Goal: Ask a question

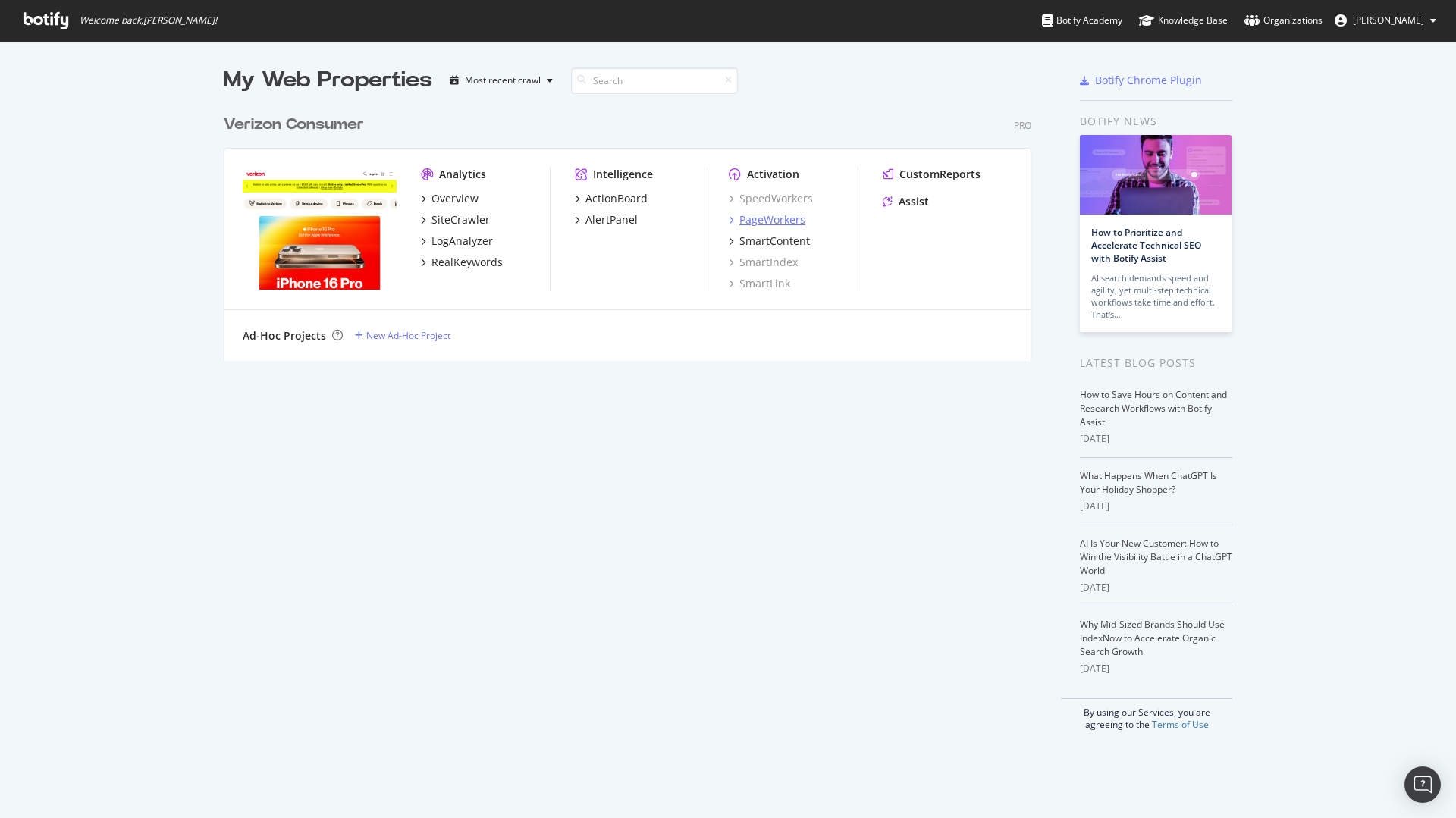
scroll to position [807, 1433]
click at [777, 216] on div "PageWorkers" at bounding box center [772, 220] width 66 height 15
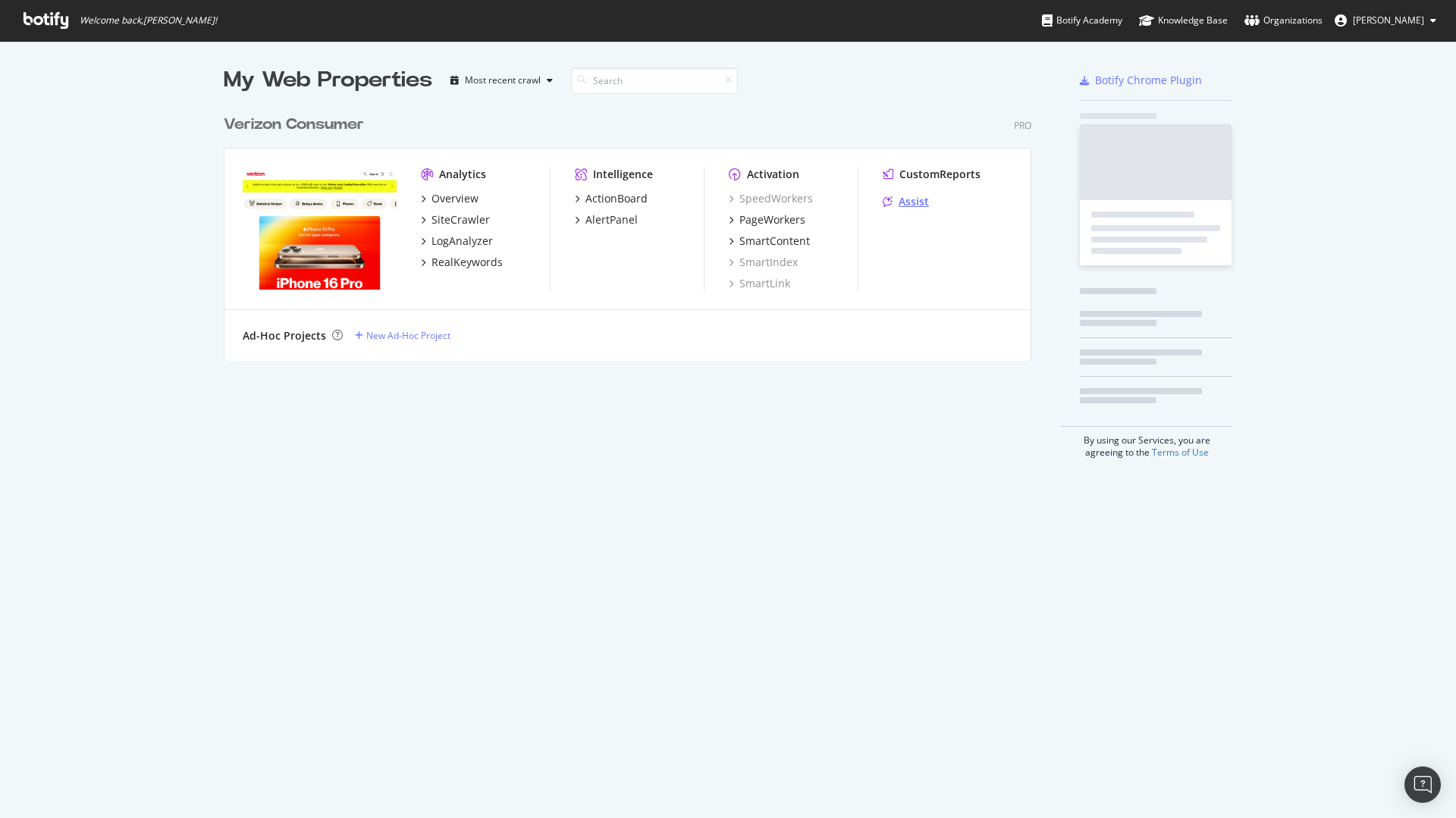
scroll to position [807, 1433]
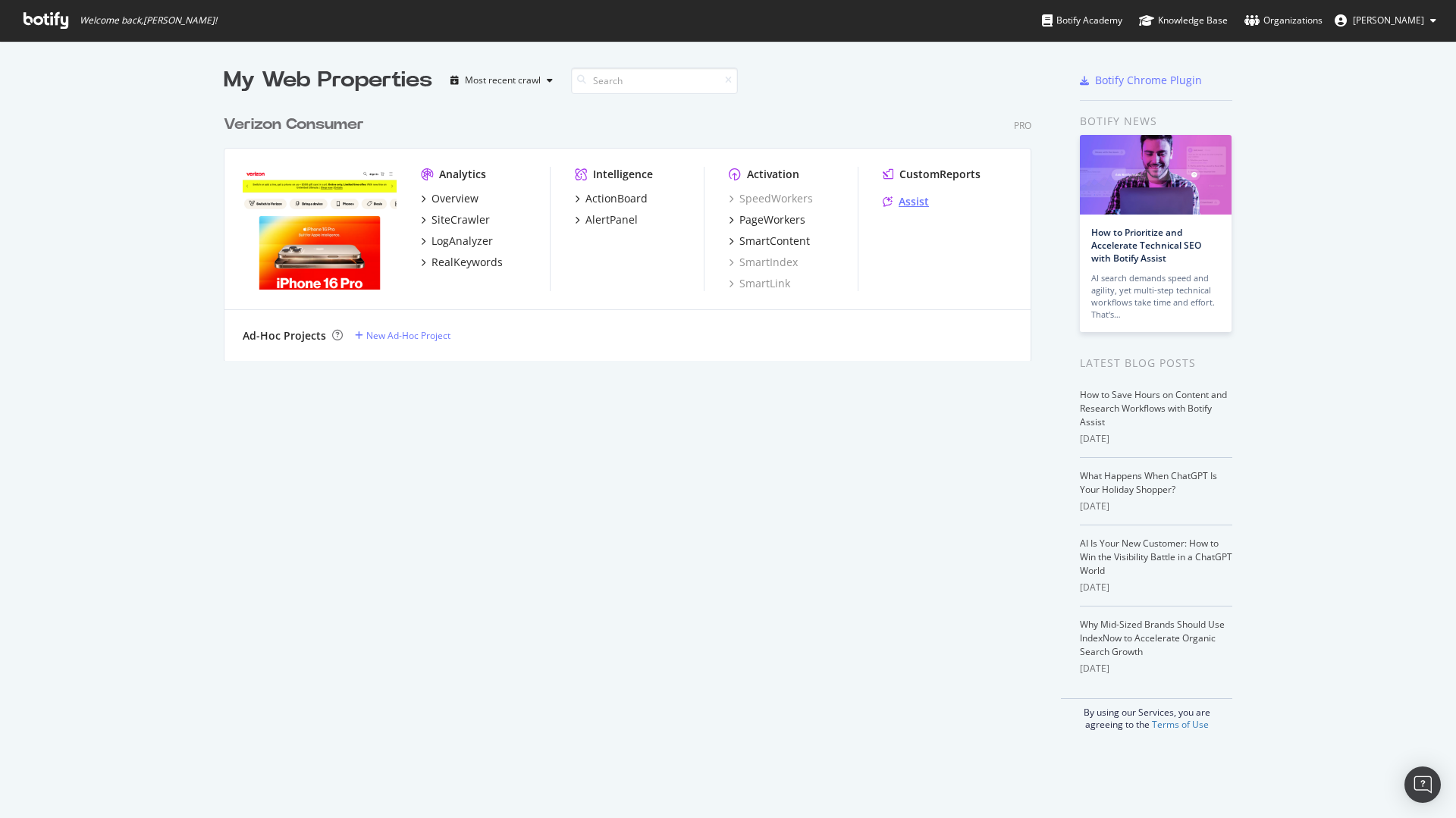
click at [903, 205] on div "Assist" at bounding box center [914, 202] width 31 height 15
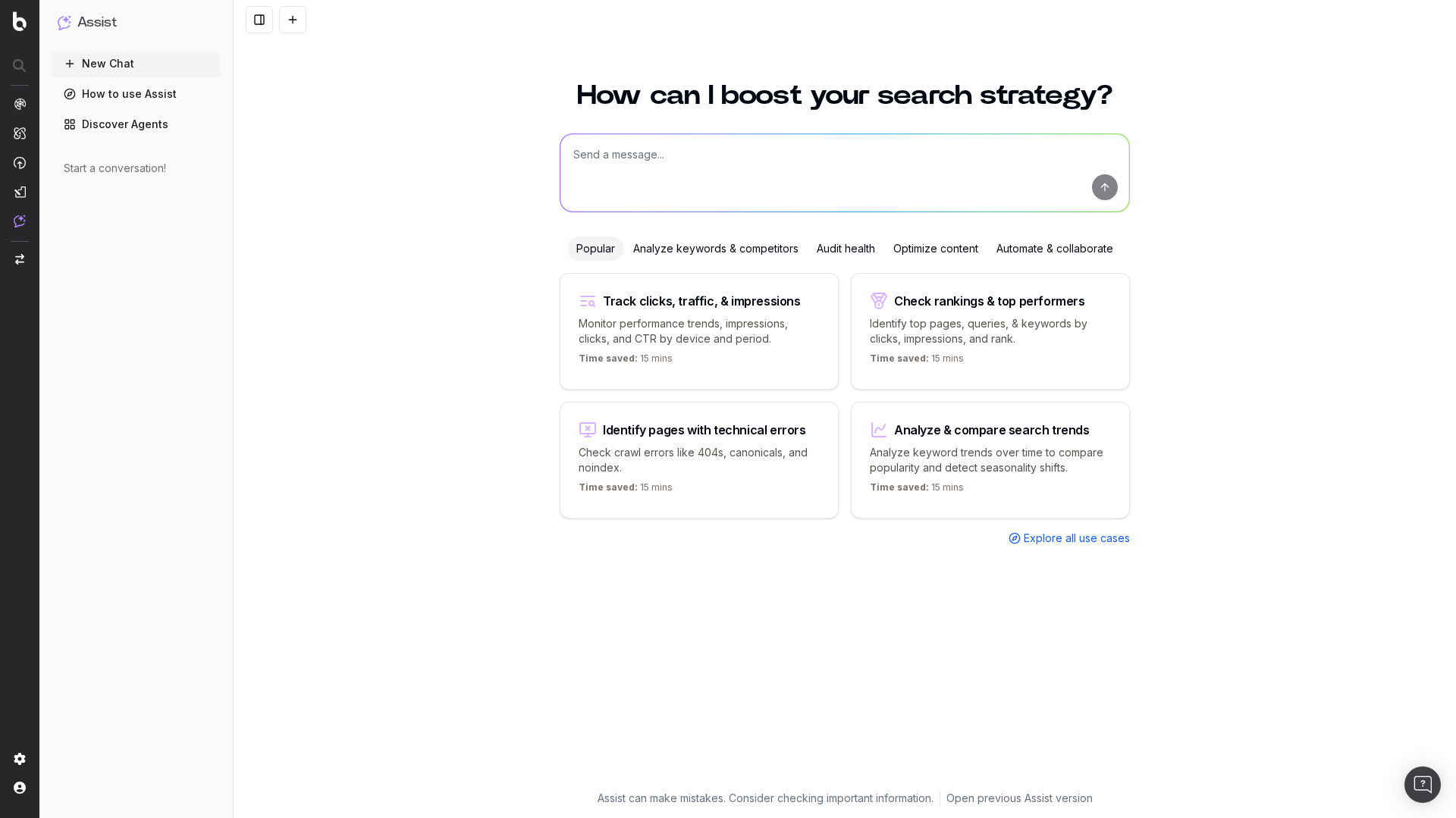
click at [708, 162] on textarea at bounding box center [844, 173] width 569 height 77
type textarea "U"
type textarea "c"
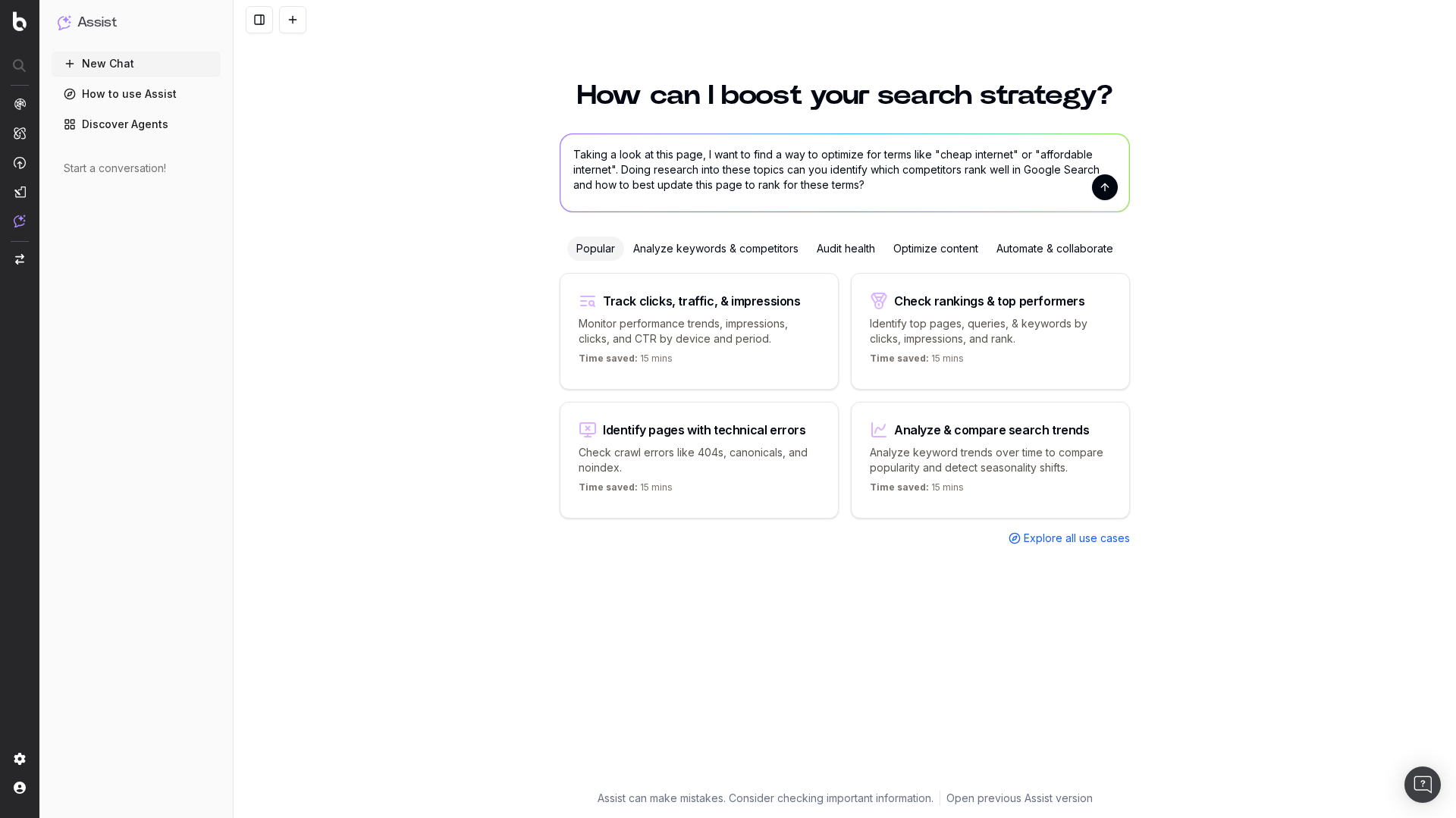
click at [699, 154] on textarea "Taking a look at this page, I want to find a way to optimize for terms like "ch…" at bounding box center [844, 173] width 569 height 77
paste textarea "[URL][DOMAIN_NAME]"
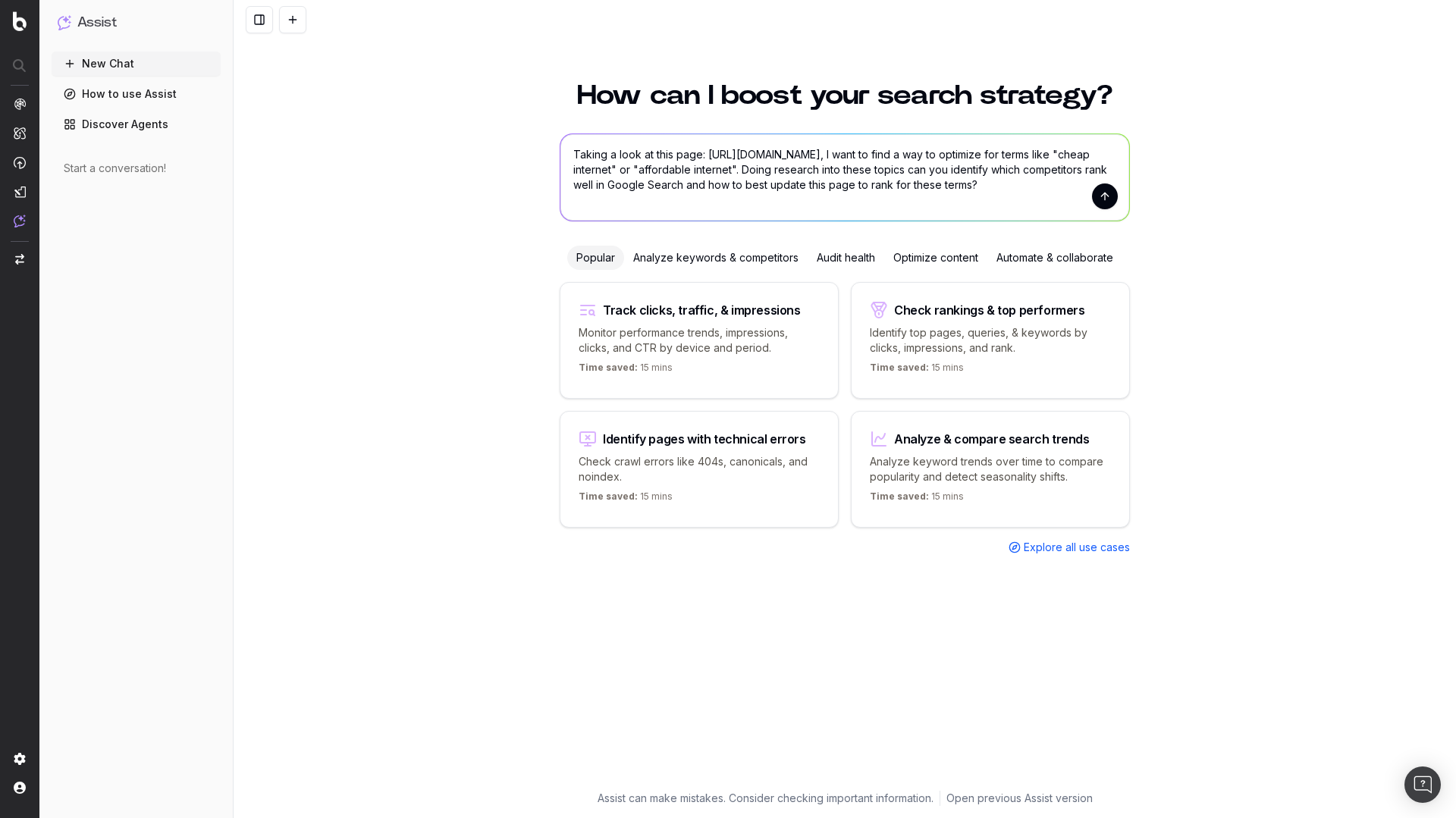
type textarea "Taking a look at this page: [URL][DOMAIN_NAME], I want to find a way to optimiz…"
click at [1103, 198] on button "submit" at bounding box center [1104, 196] width 26 height 26
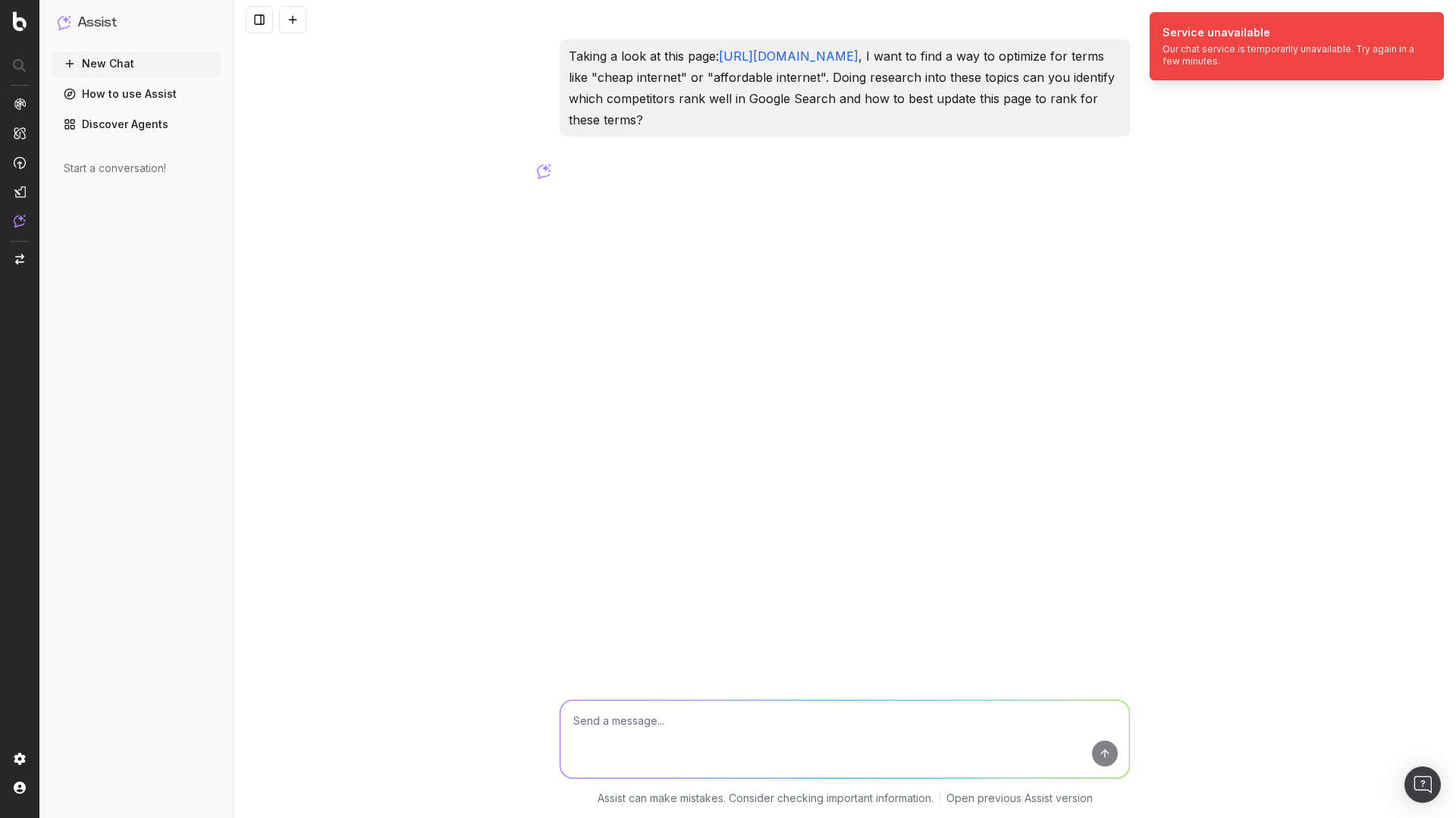
click at [1354, 43] on div "Service unavailable Our chat service is temporarily unavailable. Try again in a…" at bounding box center [1291, 46] width 257 height 43
click at [1432, 24] on icon "Notifications (F8)" at bounding box center [1431, 25] width 6 height 6
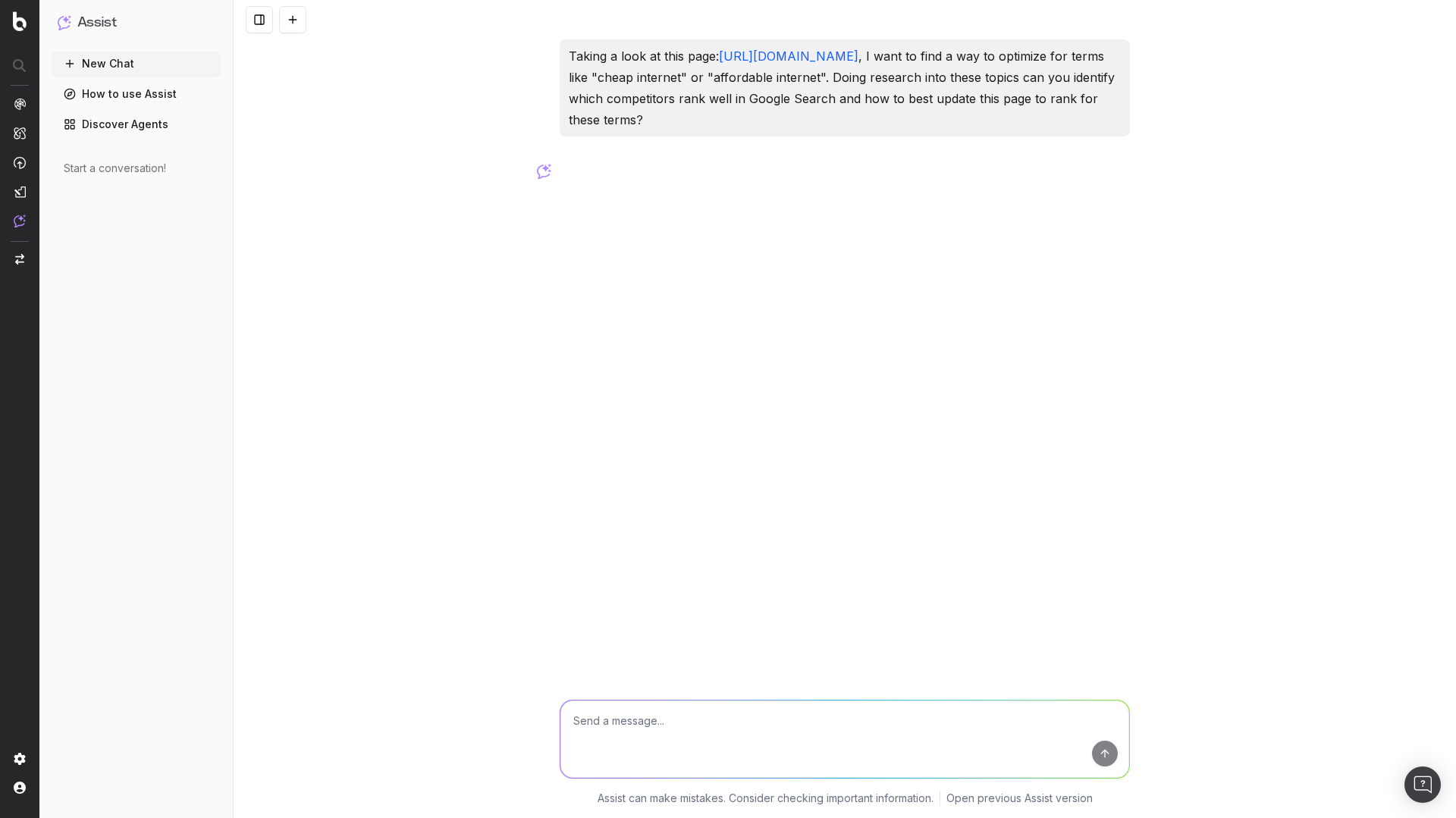
click at [652, 89] on p "Taking a look at this page: [URL][DOMAIN_NAME] , I want to find a way to optimi…" at bounding box center [844, 88] width 552 height 85
click at [662, 86] on p "Taking a look at this page: [URL][DOMAIN_NAME] , I want to find a way to optimi…" at bounding box center [844, 88] width 552 height 85
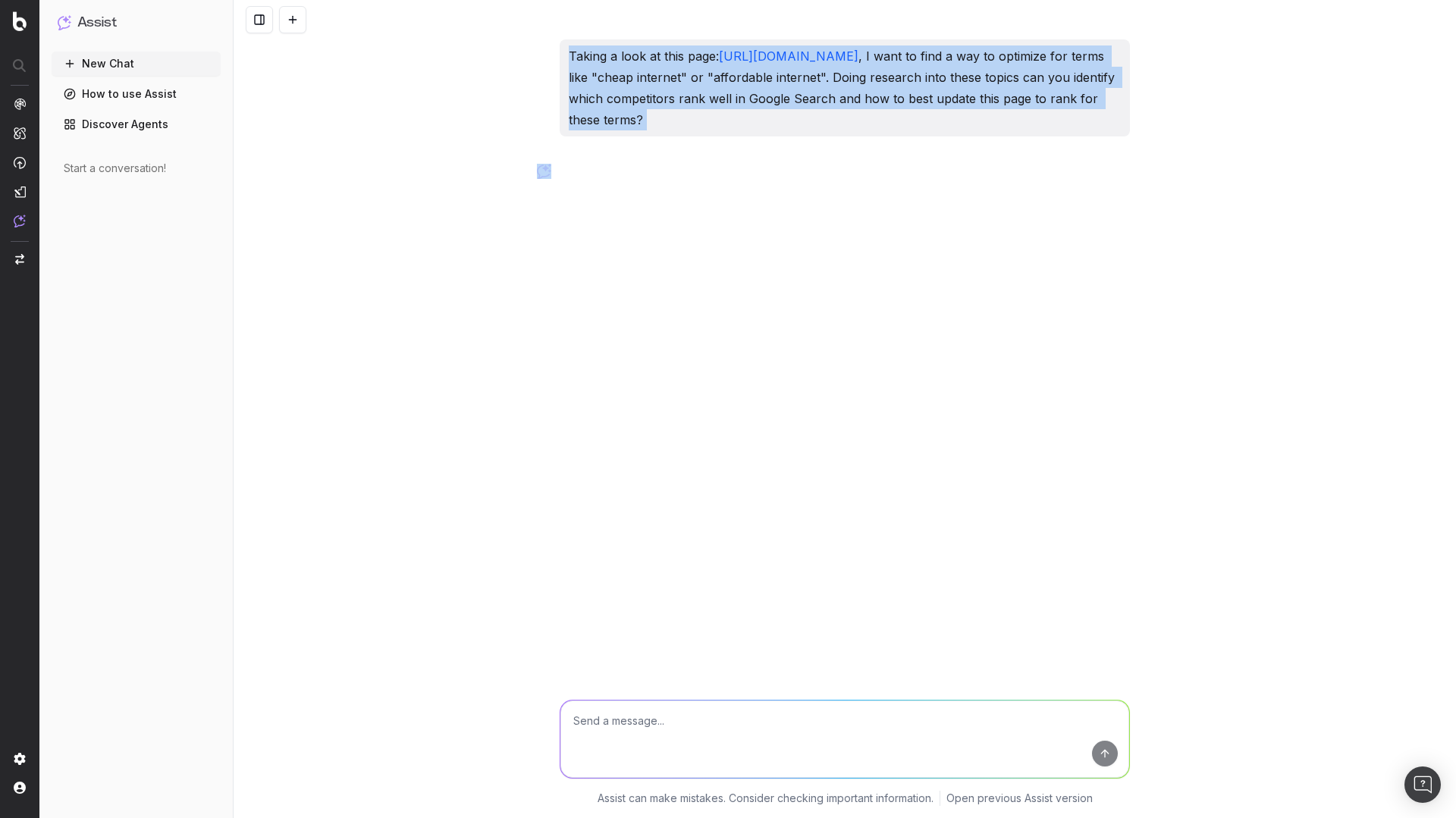
click at [662, 86] on p "Taking a look at this page: [URL][DOMAIN_NAME] , I want to find a way to optimi…" at bounding box center [844, 88] width 552 height 85
copy p "Taking a look at this page: [URL][DOMAIN_NAME] , I want to find a way to optimi…"
click at [107, 30] on h1 "Assist" at bounding box center [97, 22] width 39 height 21
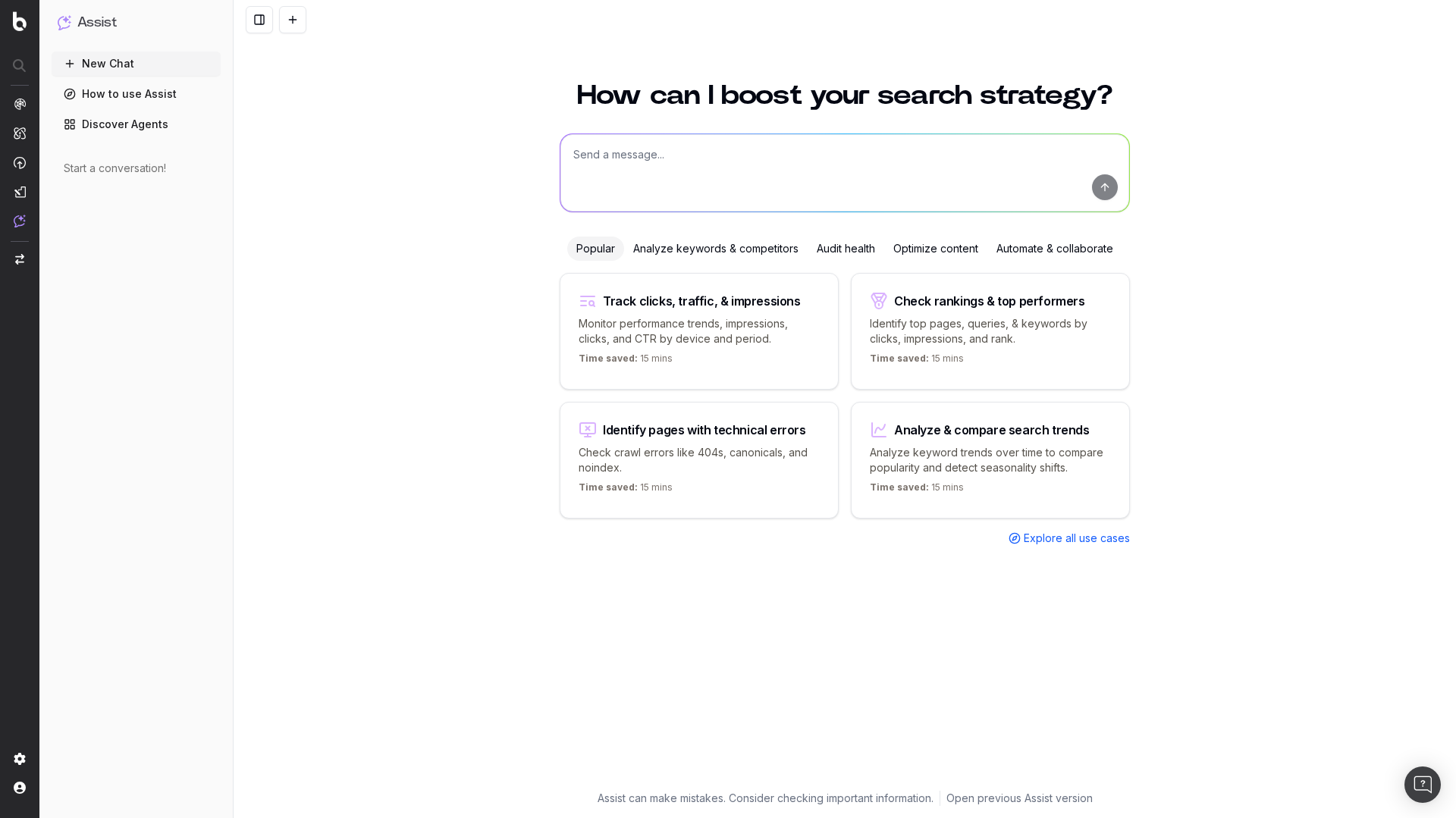
click at [684, 164] on textarea at bounding box center [844, 173] width 569 height 77
paste textarea "Taking a look at this page: [URL][DOMAIN_NAME], I want to find a way to optimiz…"
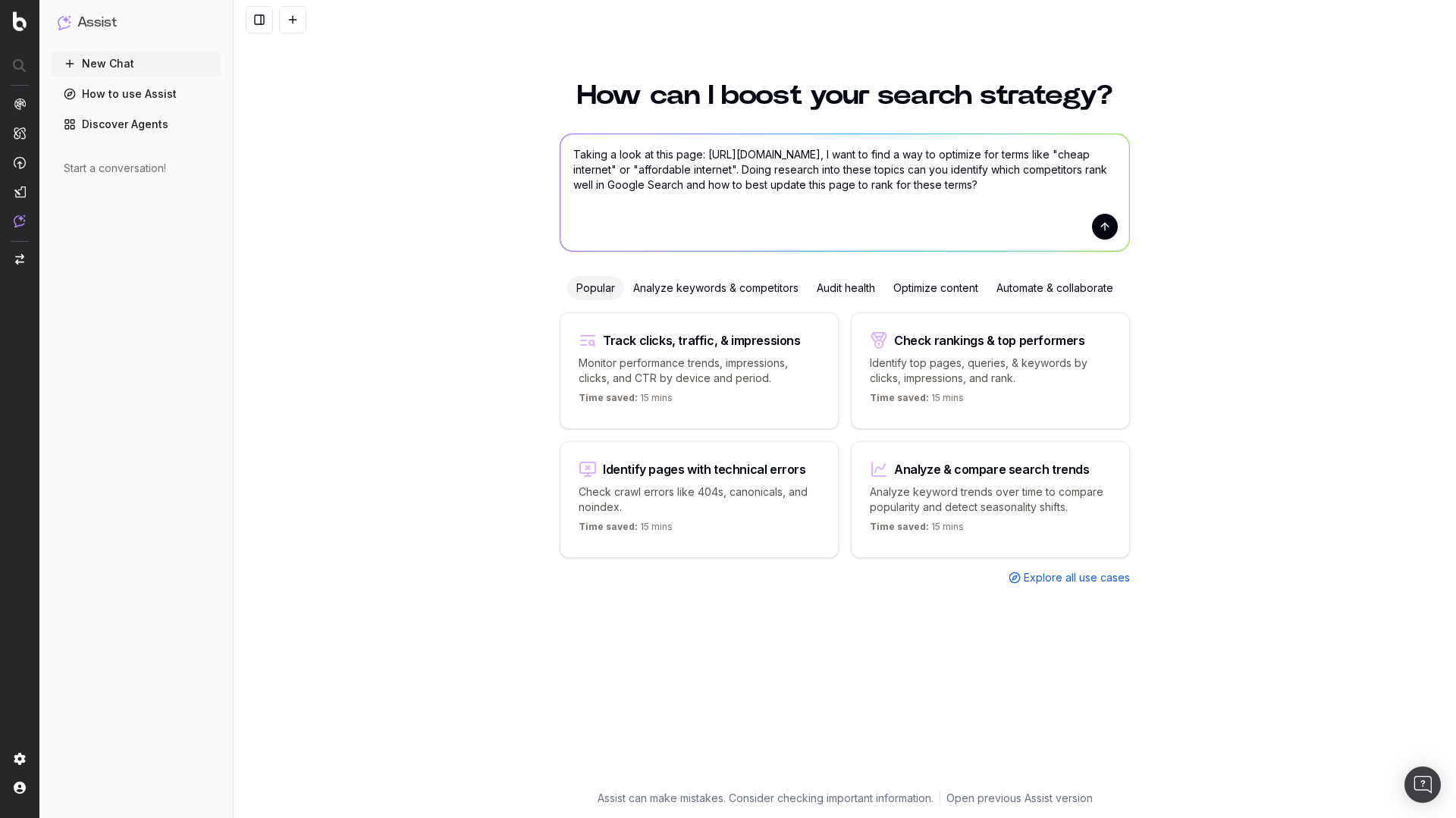
type textarea "Taking a look at this page: [URL][DOMAIN_NAME], I want to find a way to optimiz…"
click at [1103, 228] on button "submit" at bounding box center [1104, 227] width 26 height 26
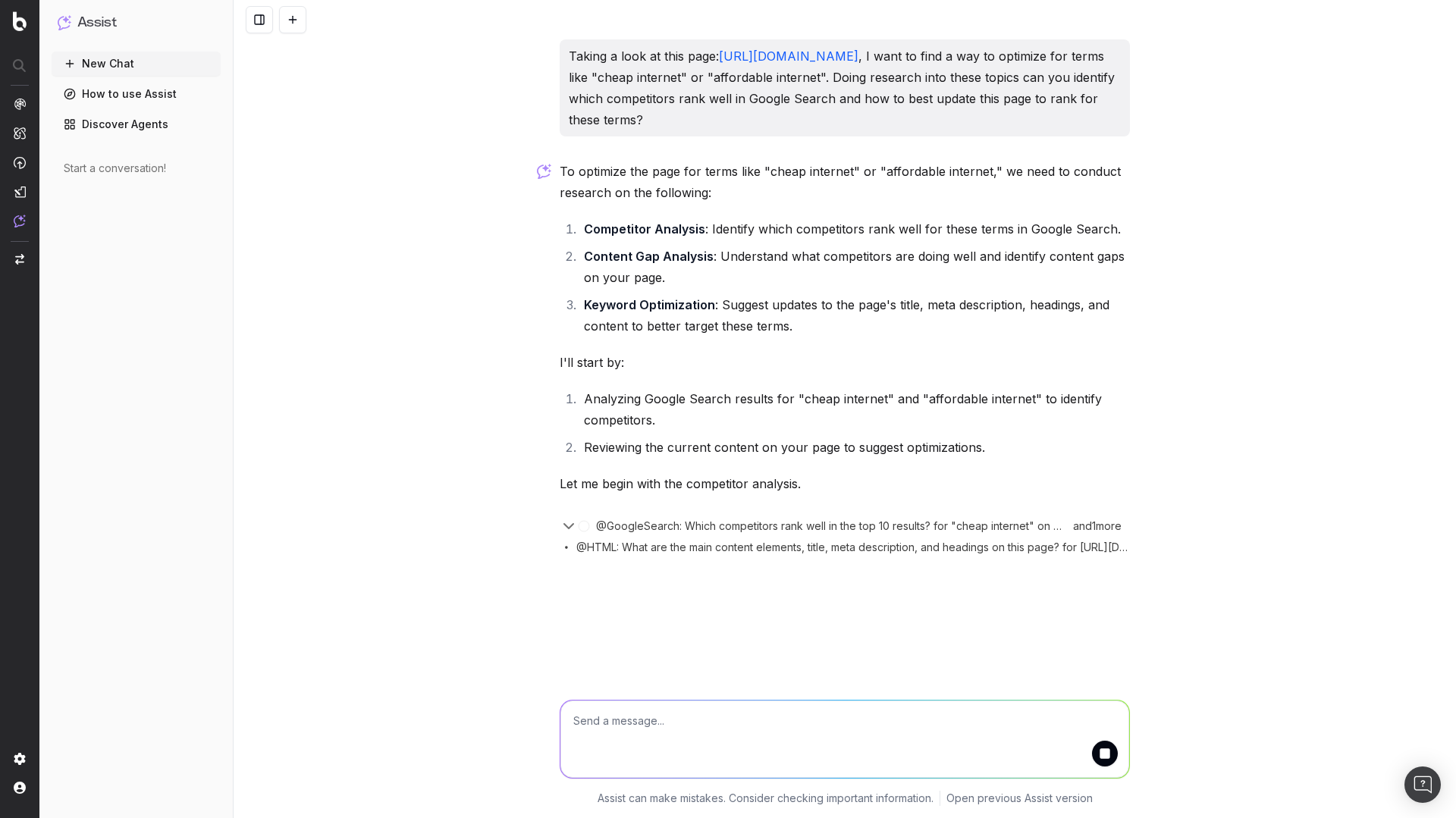
click at [570, 523] on icon "button" at bounding box center [568, 526] width 18 height 18
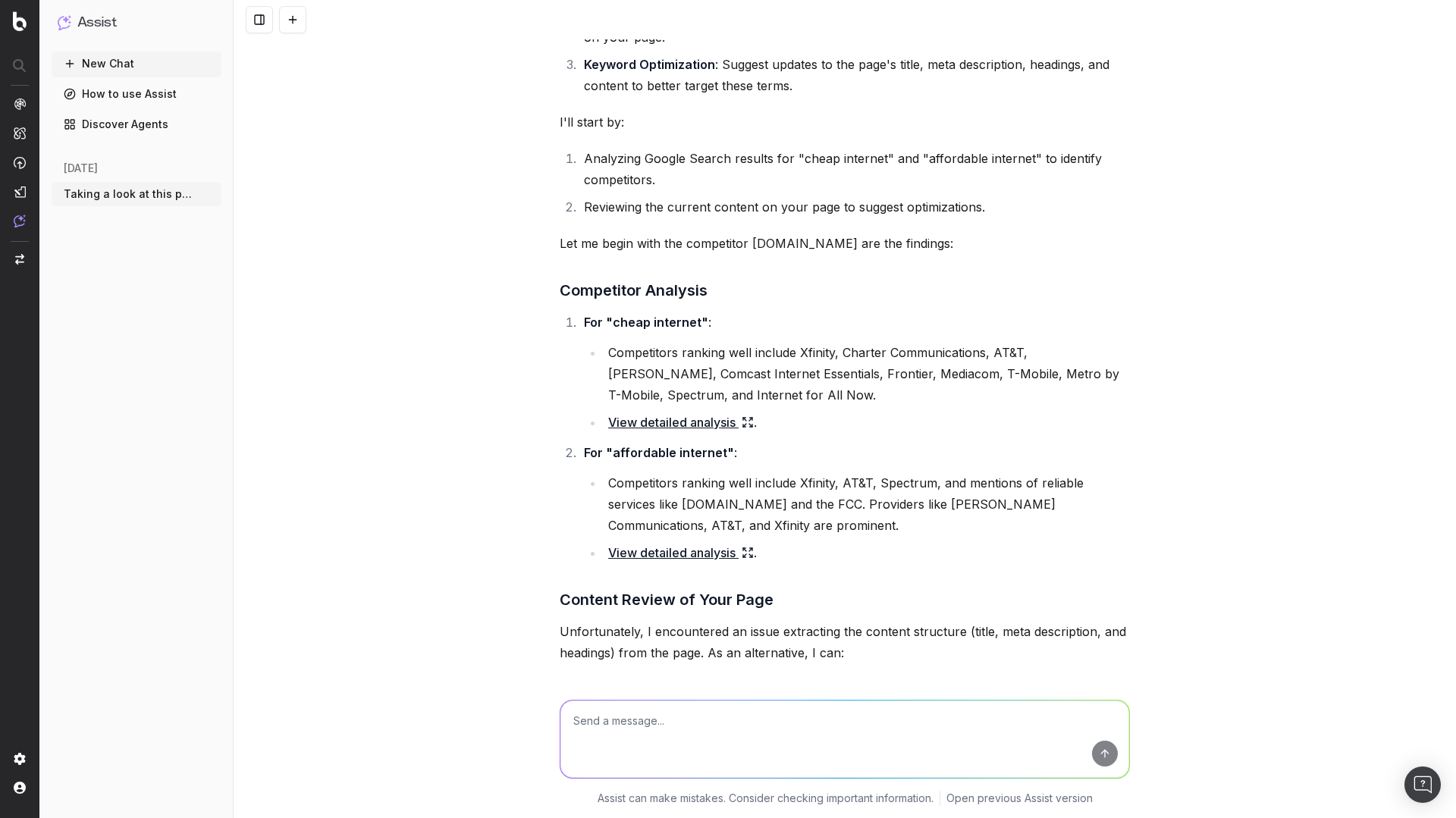
scroll to position [468, 0]
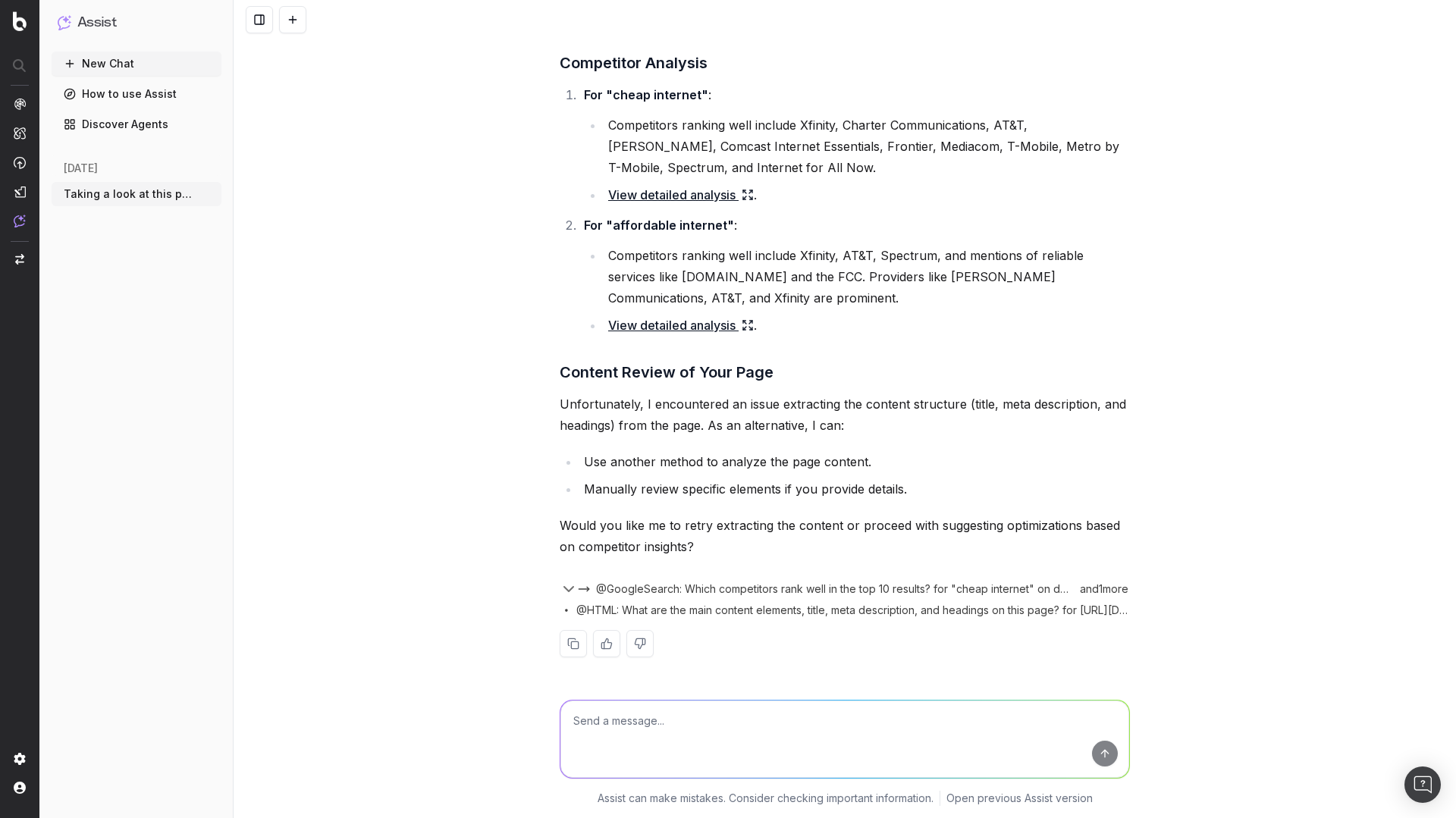
click at [828, 719] on textarea at bounding box center [844, 739] width 569 height 77
type textarea "Retry extracting the content?"
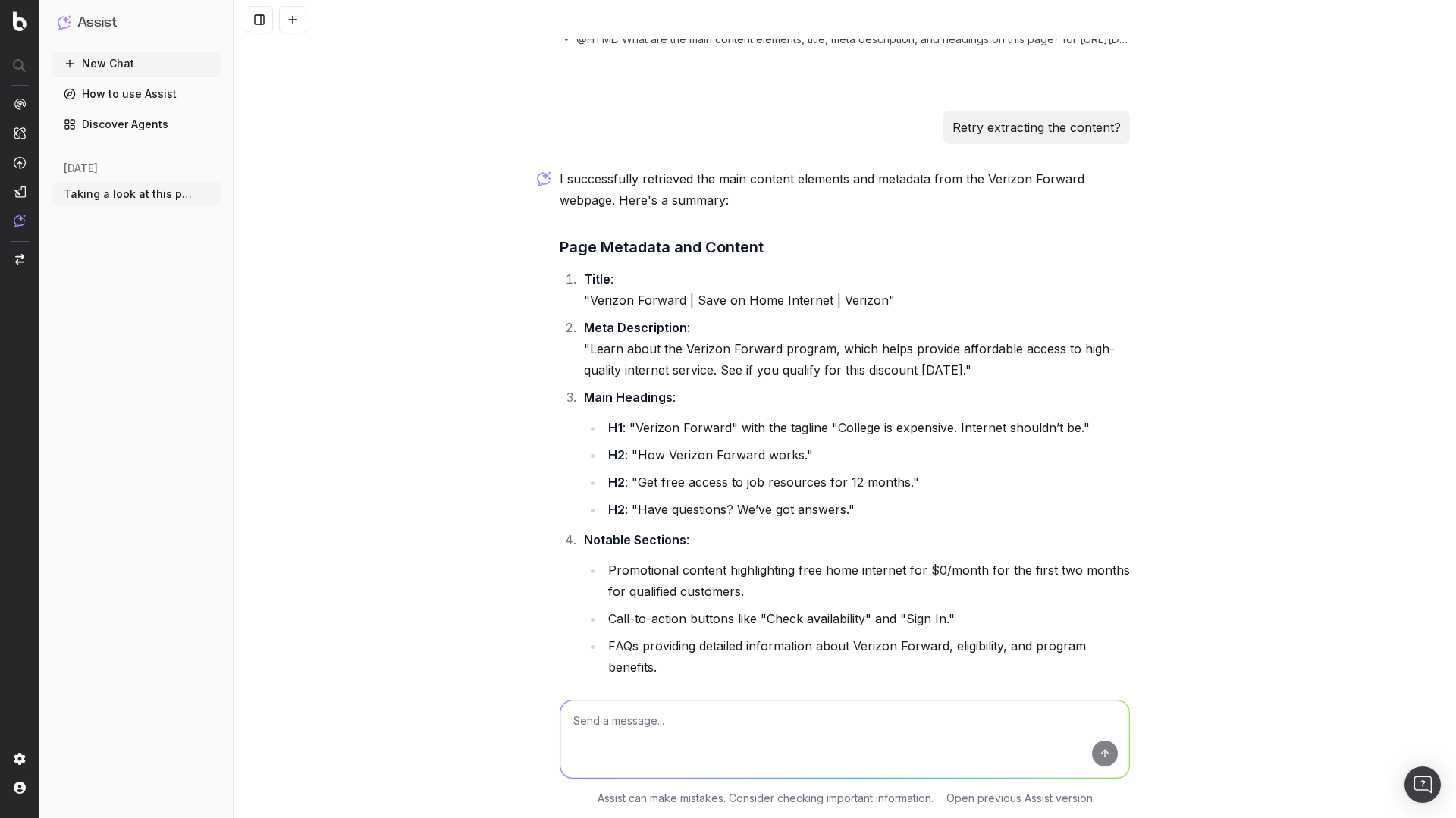
scroll to position [1067, 0]
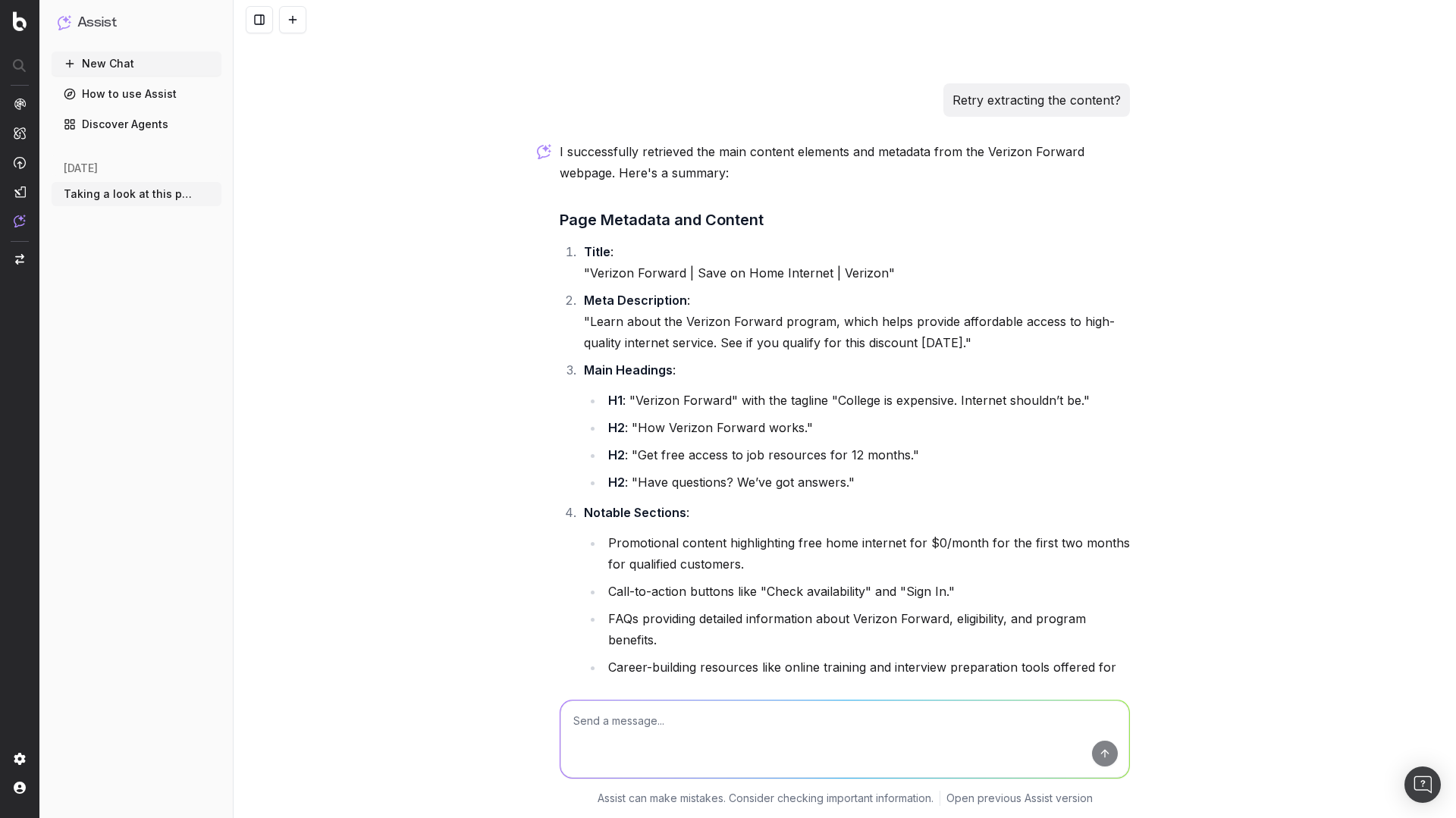
click at [648, 403] on li "H1 : "Verizon Forward" with the tagline "College is expensive. Internet shouldn…" at bounding box center [867, 400] width 527 height 21
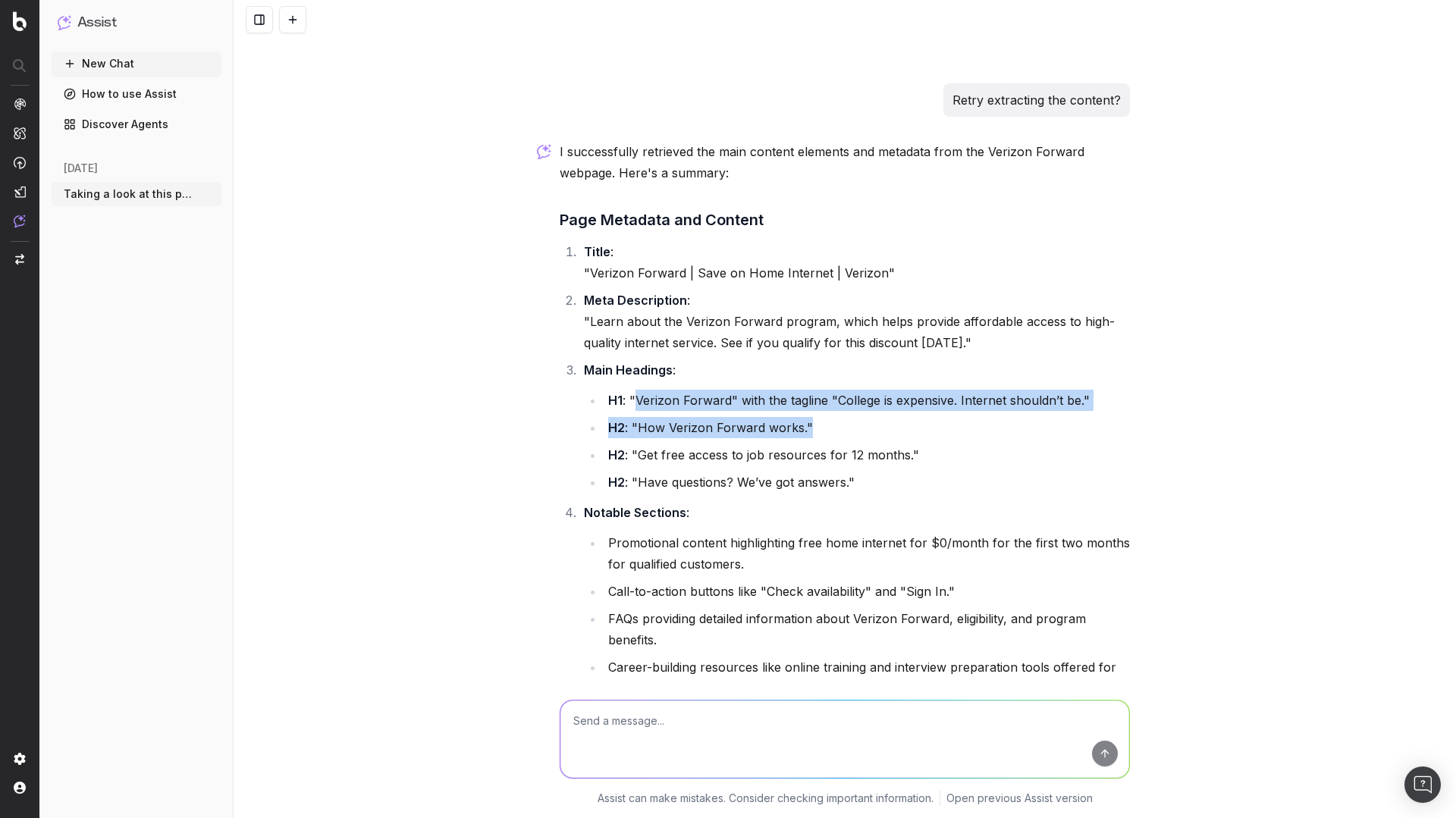
drag, startPoint x: 648, startPoint y: 403, endPoint x: 830, endPoint y: 432, distance: 184.3
click at [830, 432] on ul "H1 : "Verizon Forward" with the tagline "College is expensive. Internet shouldn…" at bounding box center [857, 441] width 546 height 103
click at [808, 418] on li "H2 : "How Verizon Forward works."" at bounding box center [867, 428] width 527 height 21
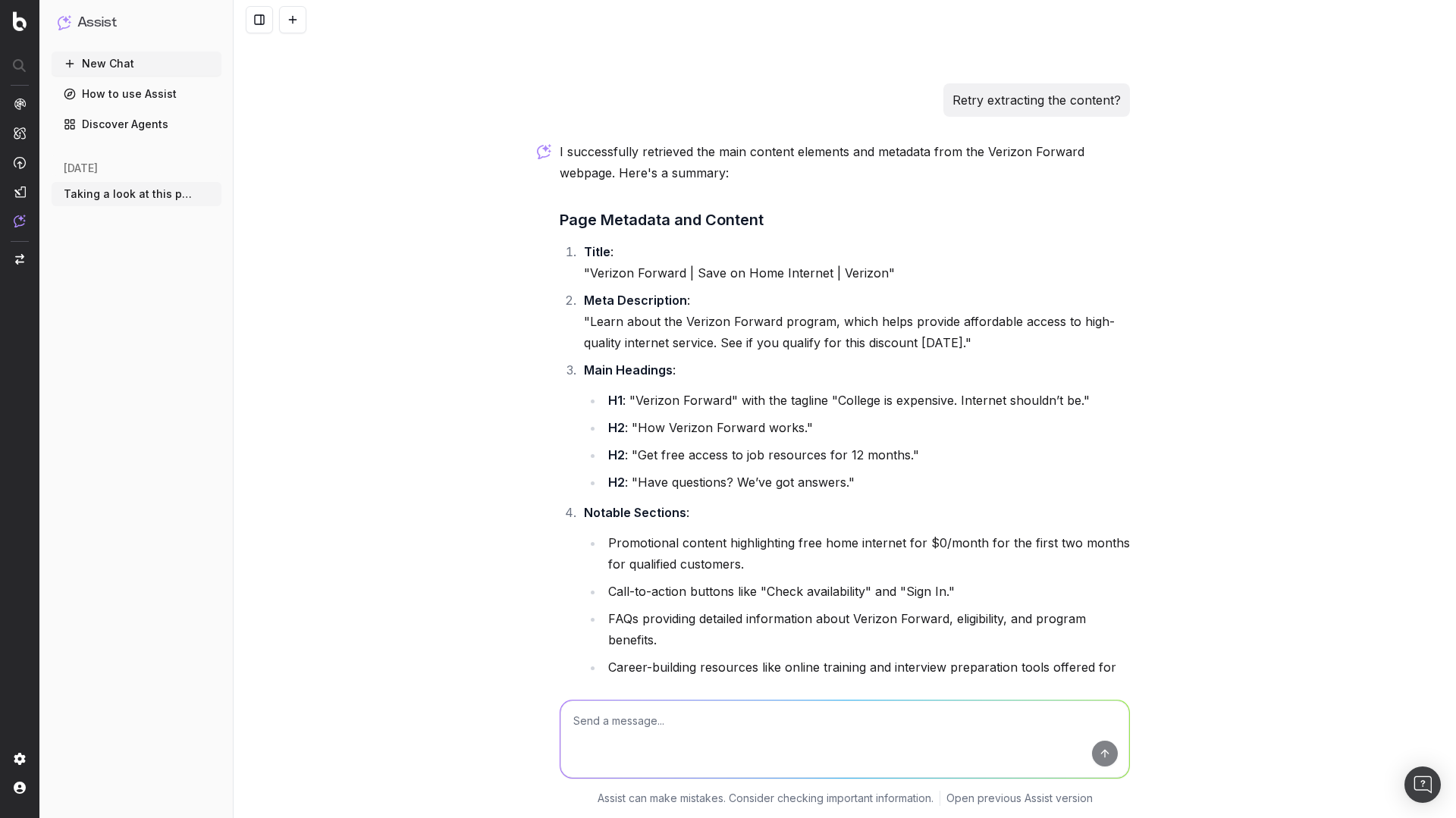
scroll to position [1142, 0]
